Goal: Information Seeking & Learning: Learn about a topic

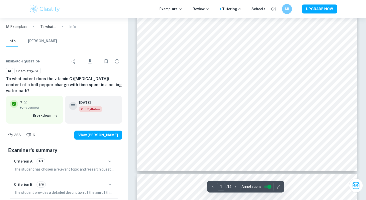
scroll to position [136, 0]
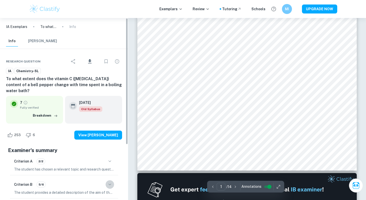
click at [109, 182] on button "button" at bounding box center [110, 185] width 9 height 9
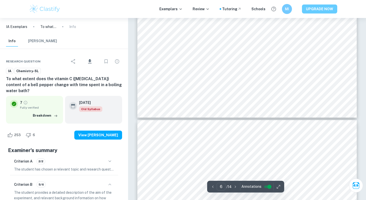
scroll to position [1453, 0]
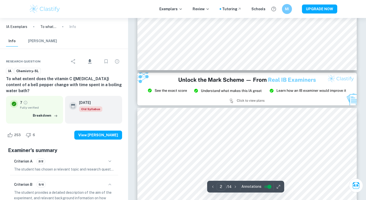
type input "3"
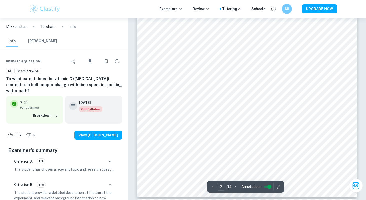
scroll to position [754, 0]
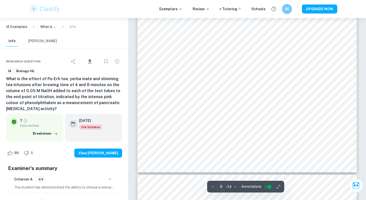
scroll to position [2772, 0]
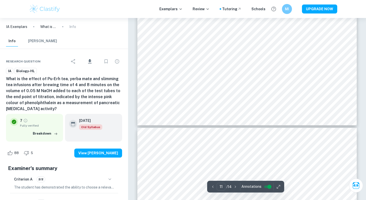
type input "12"
